Goal: Information Seeking & Learning: Learn about a topic

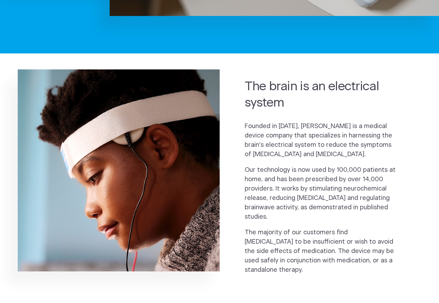
scroll to position [250, 0]
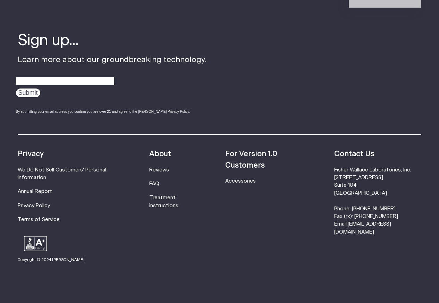
scroll to position [147, 0]
